Goal: Information Seeking & Learning: Learn about a topic

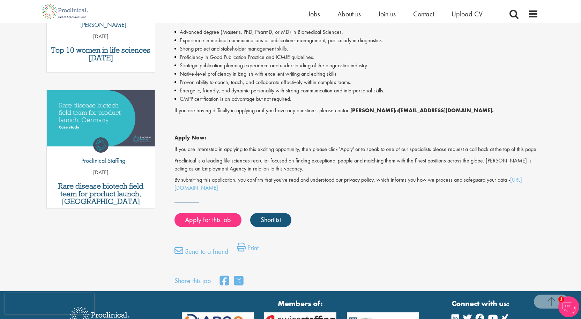
scroll to position [314, 0]
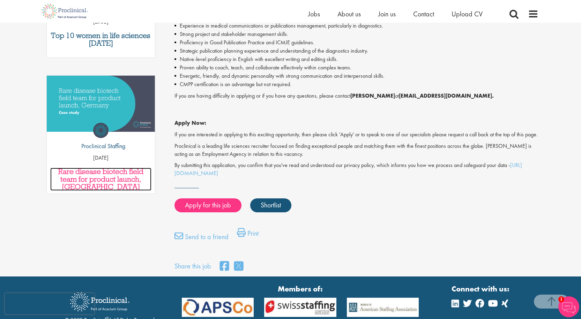
click at [107, 168] on h3 "Rare disease biotech field team for product launch, Germany" at bounding box center [101, 179] width 102 height 23
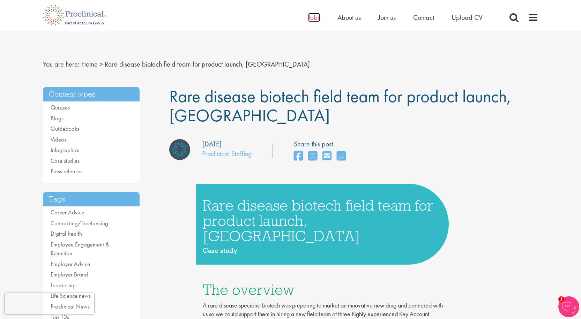
click at [314, 18] on span "Jobs" at bounding box center [314, 17] width 12 height 9
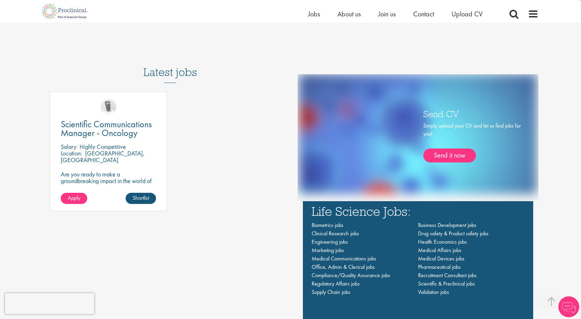
scroll to position [454, 0]
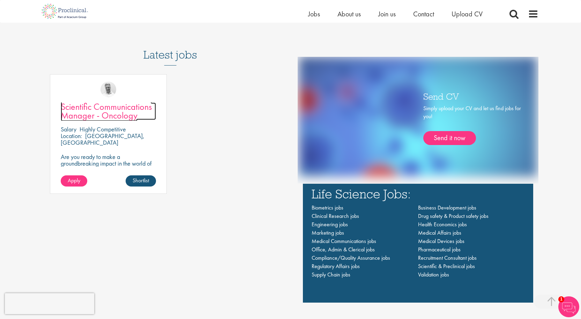
click at [78, 104] on span "Scientific Communications Manager - Oncology" at bounding box center [106, 111] width 91 height 21
